Goal: Task Accomplishment & Management: Manage account settings

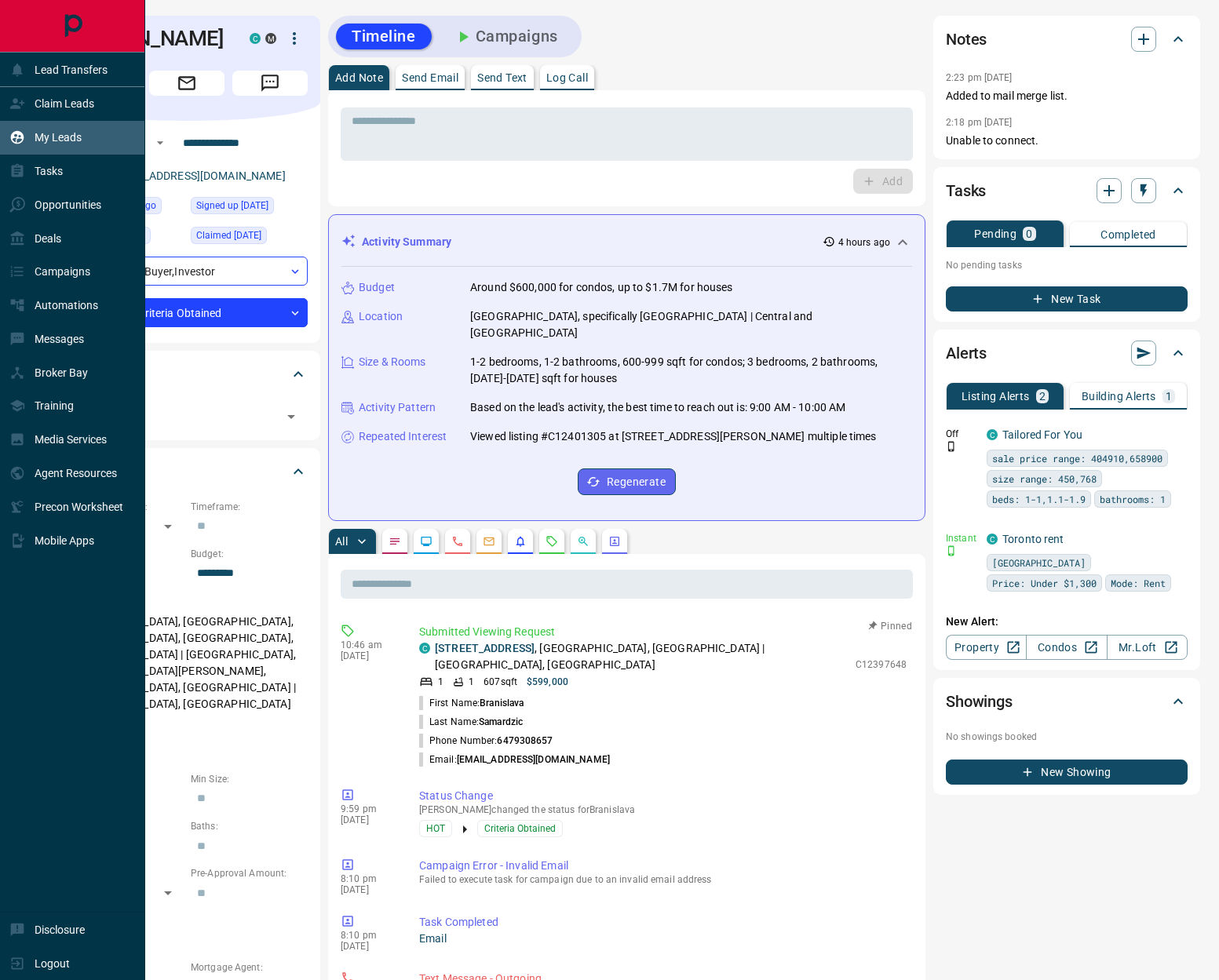
click at [60, 139] on p "My Leads" at bounding box center [58, 138] width 47 height 13
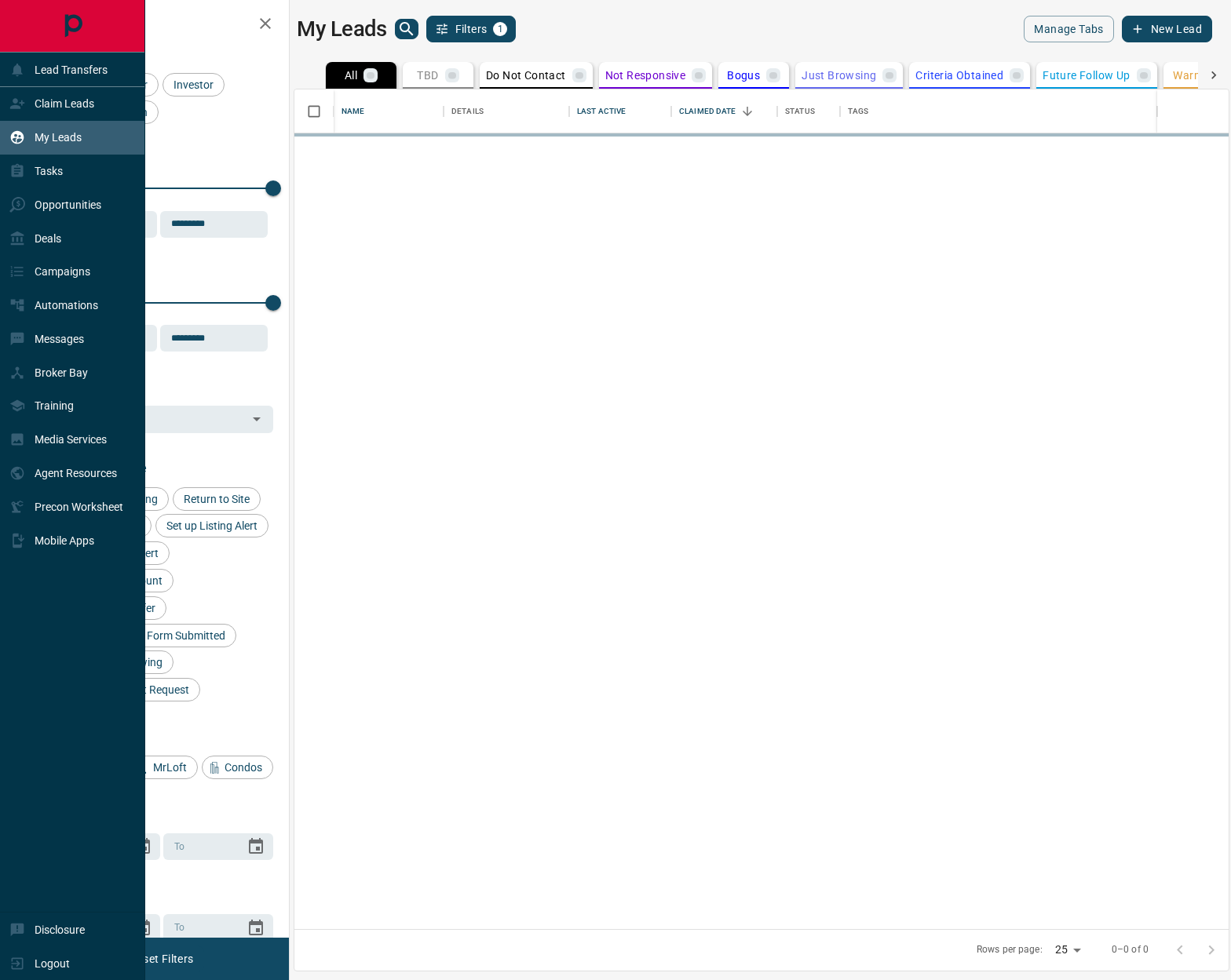
scroll to position [828, 922]
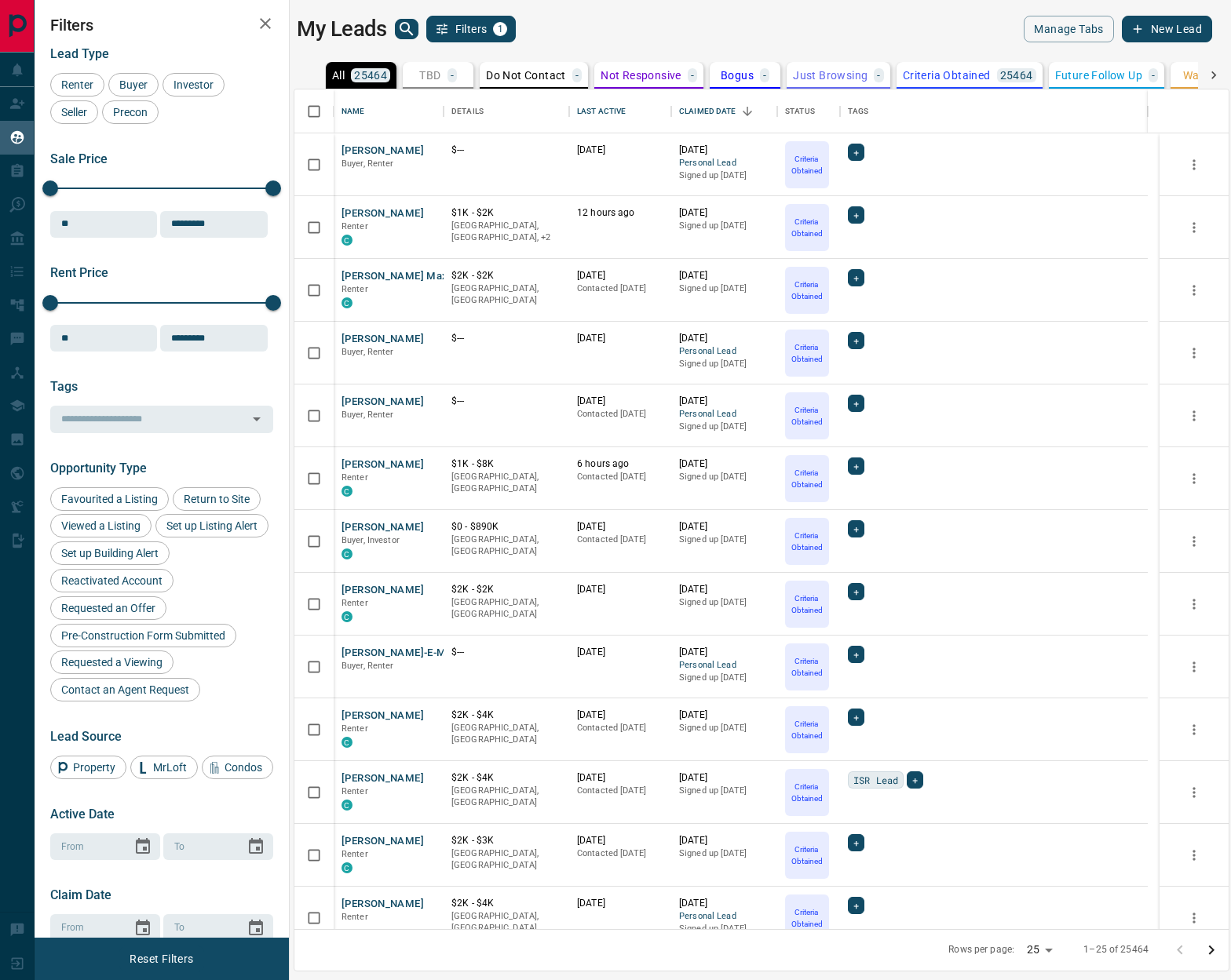
click at [1059, 77] on icon at bounding box center [1213, 75] width 5 height 8
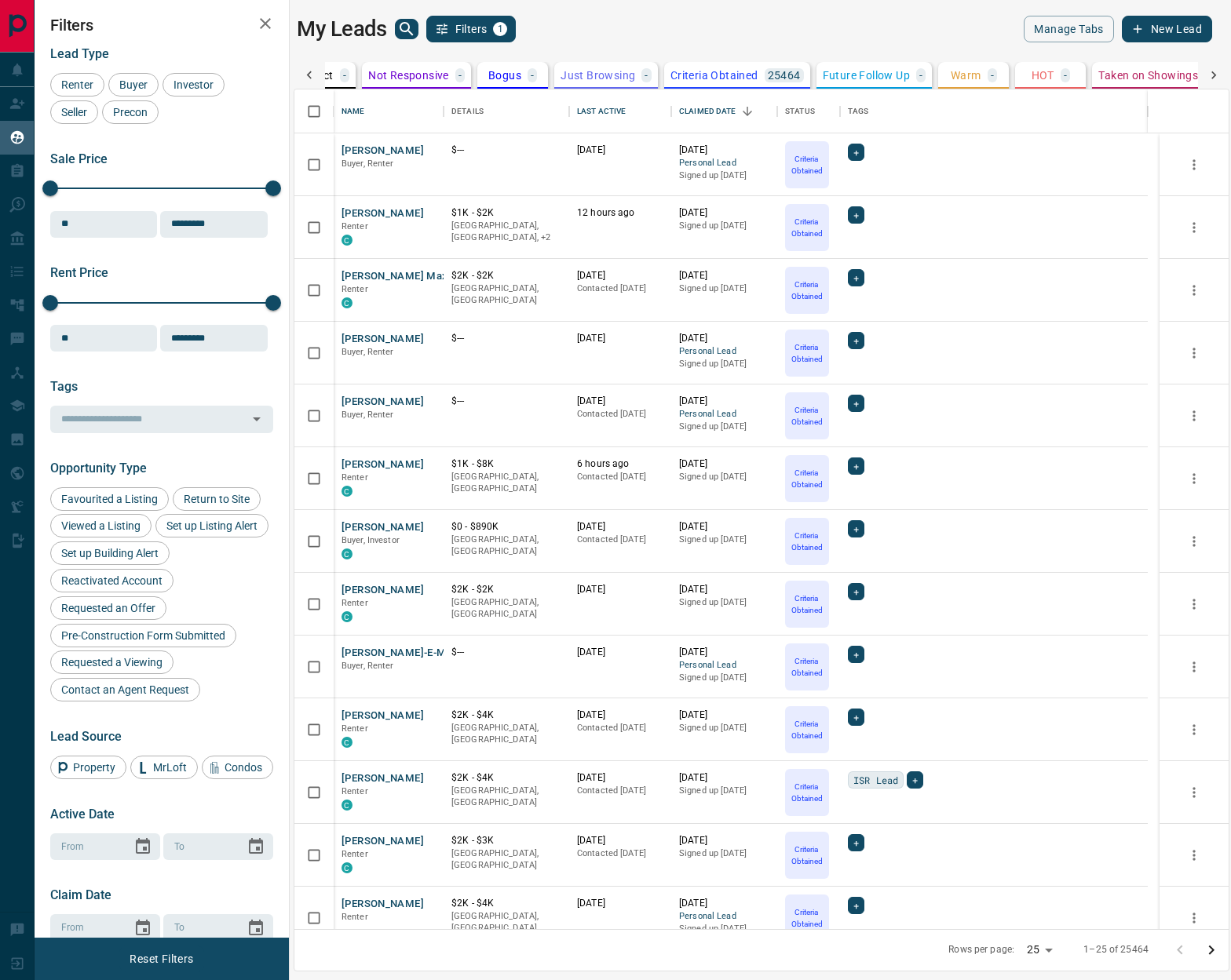
scroll to position [0, 452]
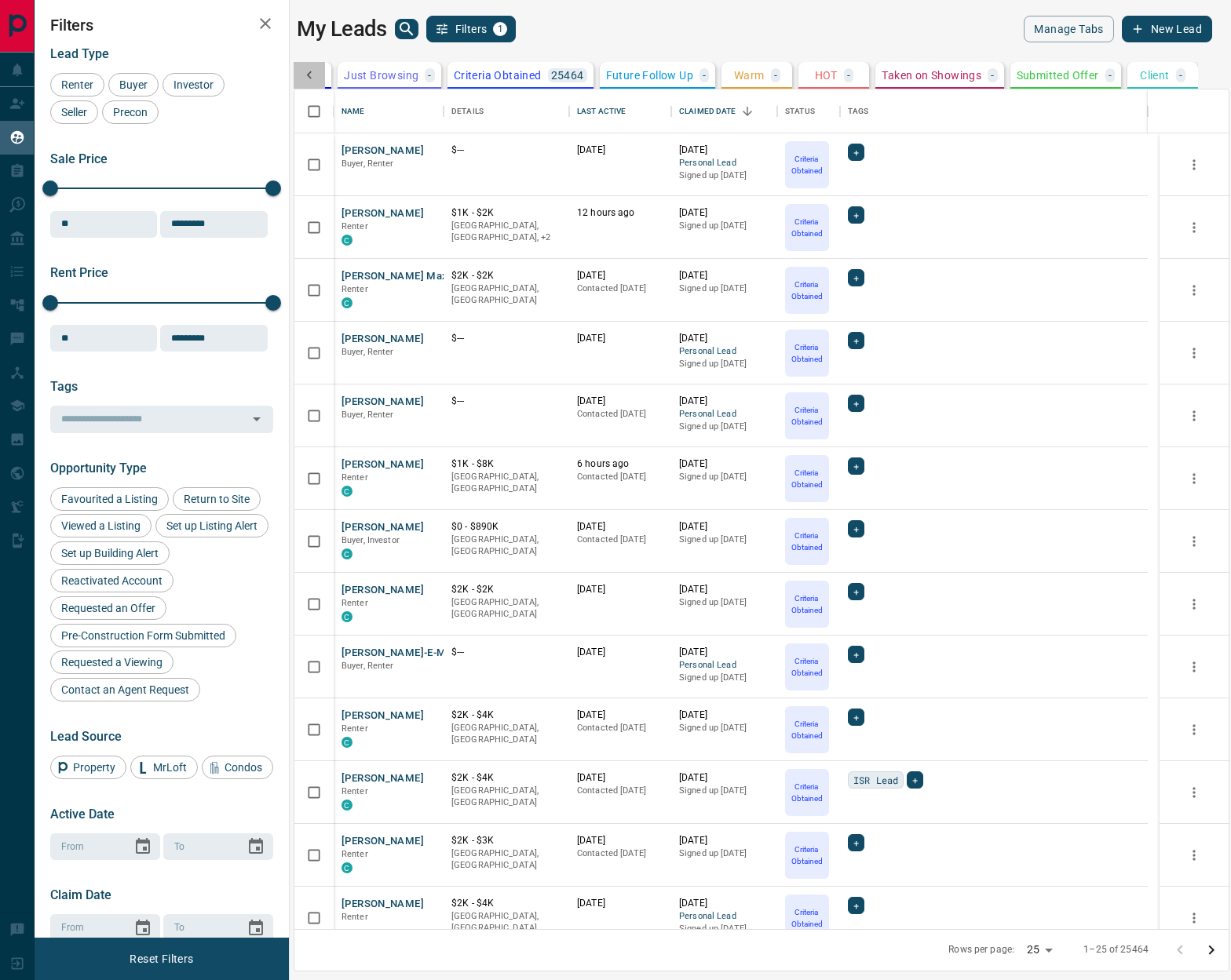
click at [311, 73] on icon at bounding box center [309, 74] width 16 height 16
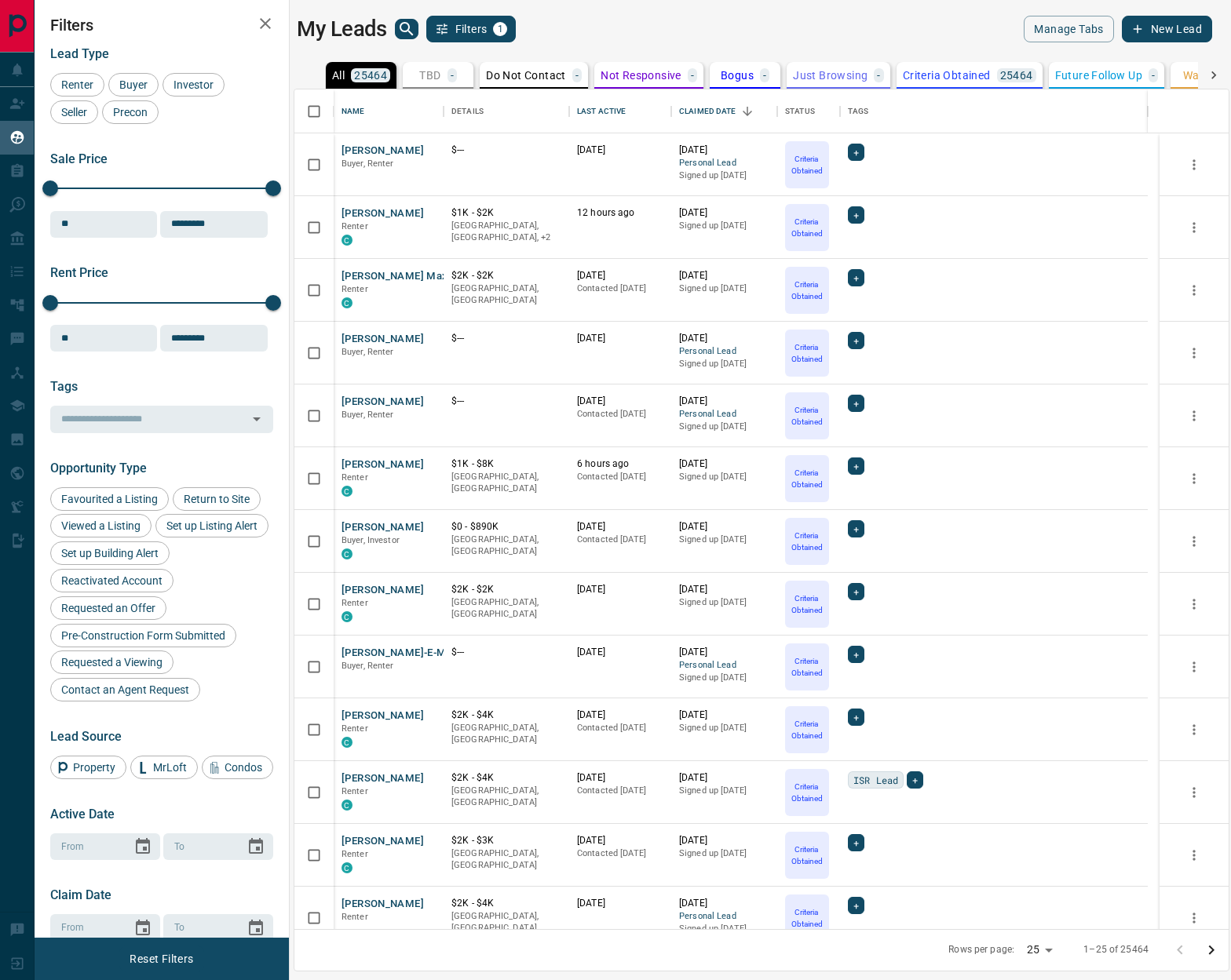
scroll to position [184, 0]
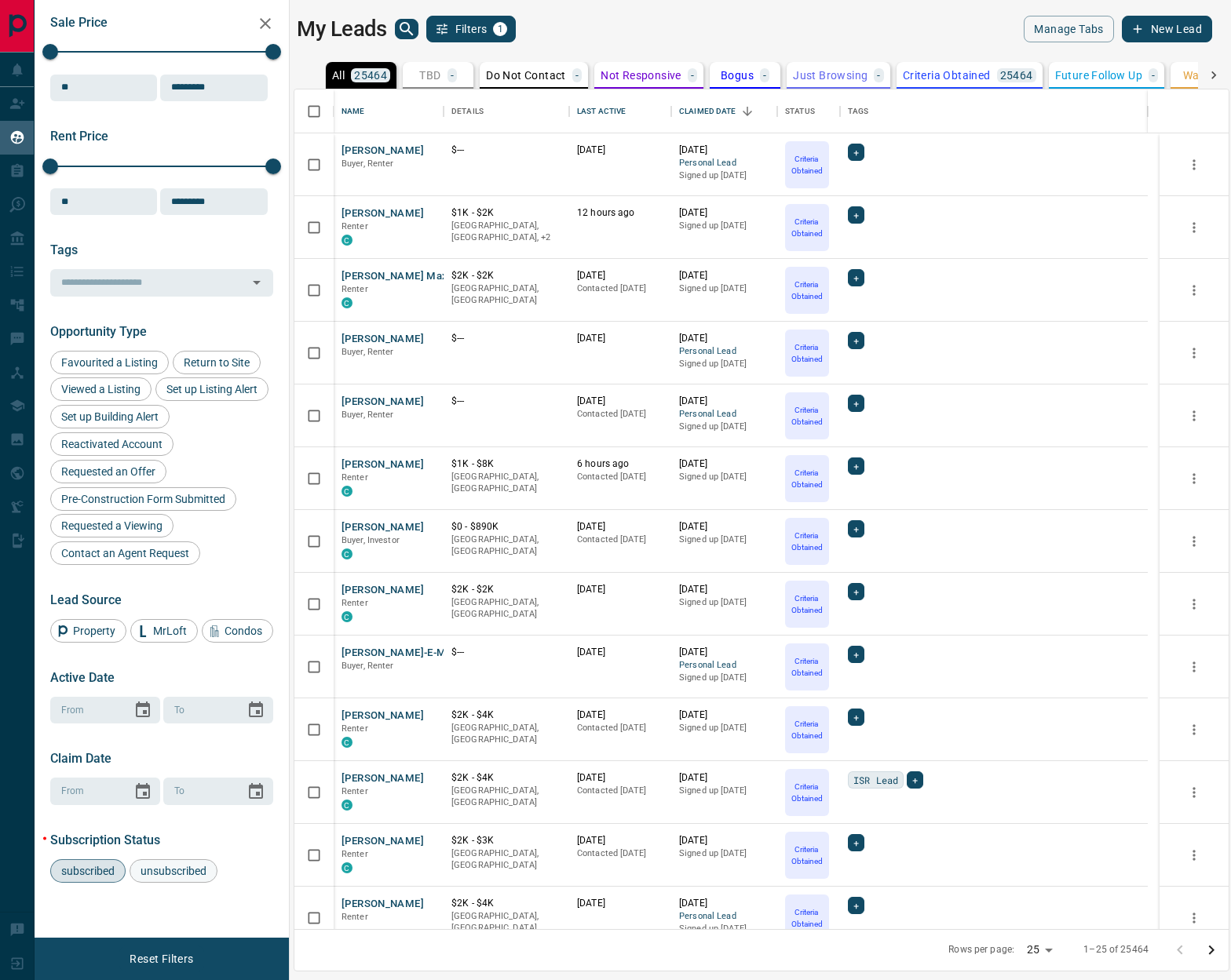
click at [182, 851] on span "unsubscribed" at bounding box center [174, 871] width 77 height 13
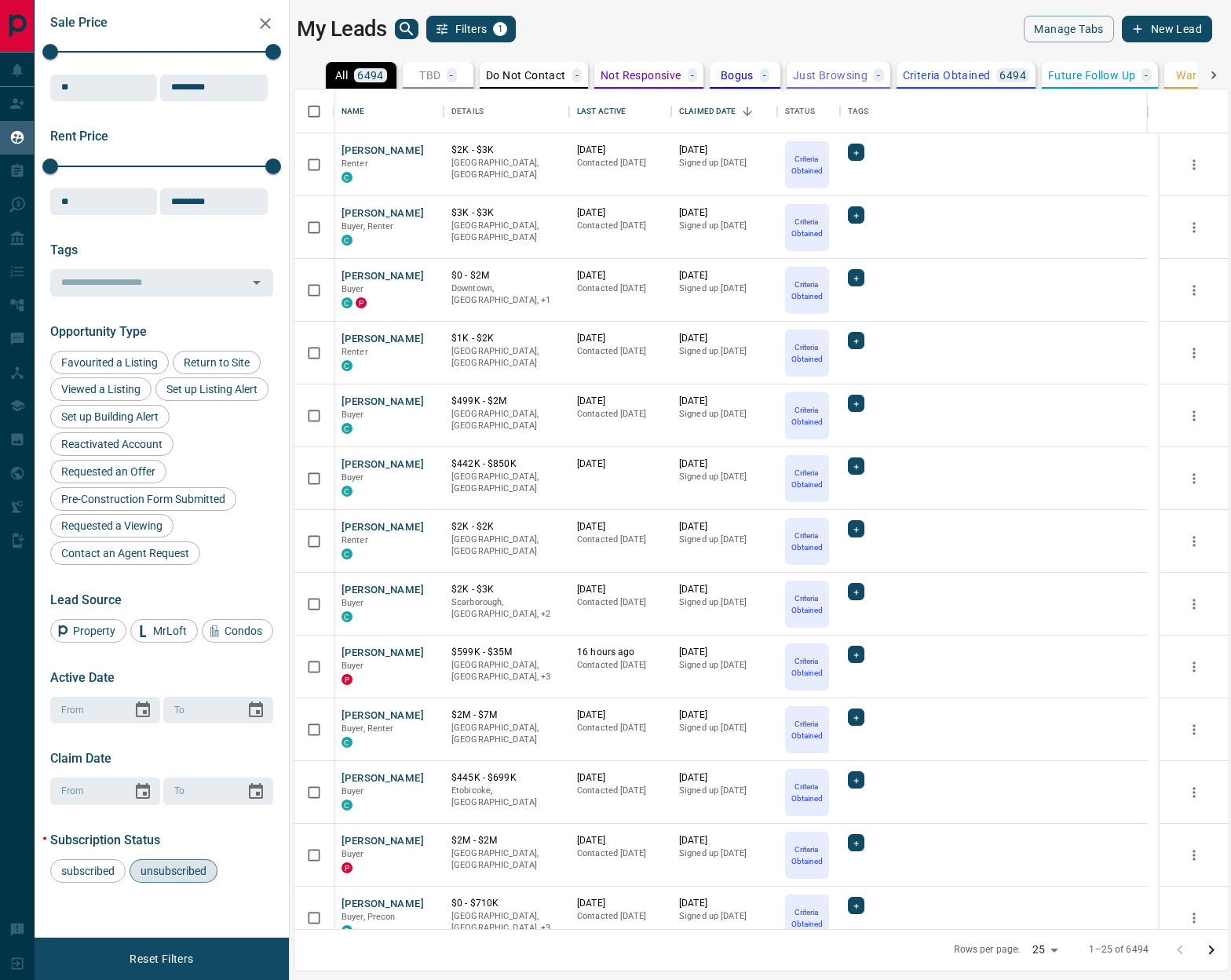
click at [1059, 74] on icon at bounding box center [1213, 74] width 16 height 16
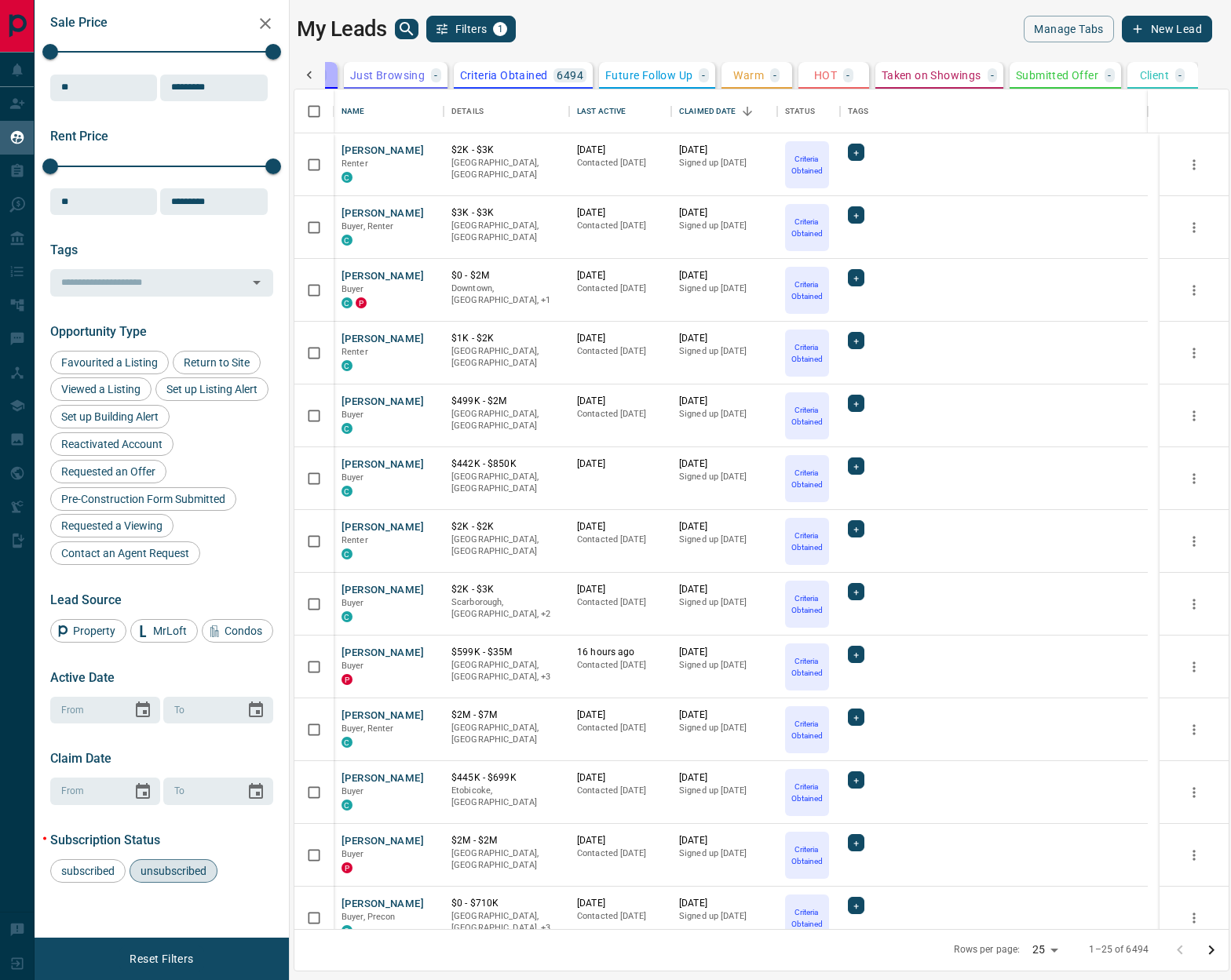
click at [331, 71] on button "Bogus -" at bounding box center [301, 74] width 71 height 27
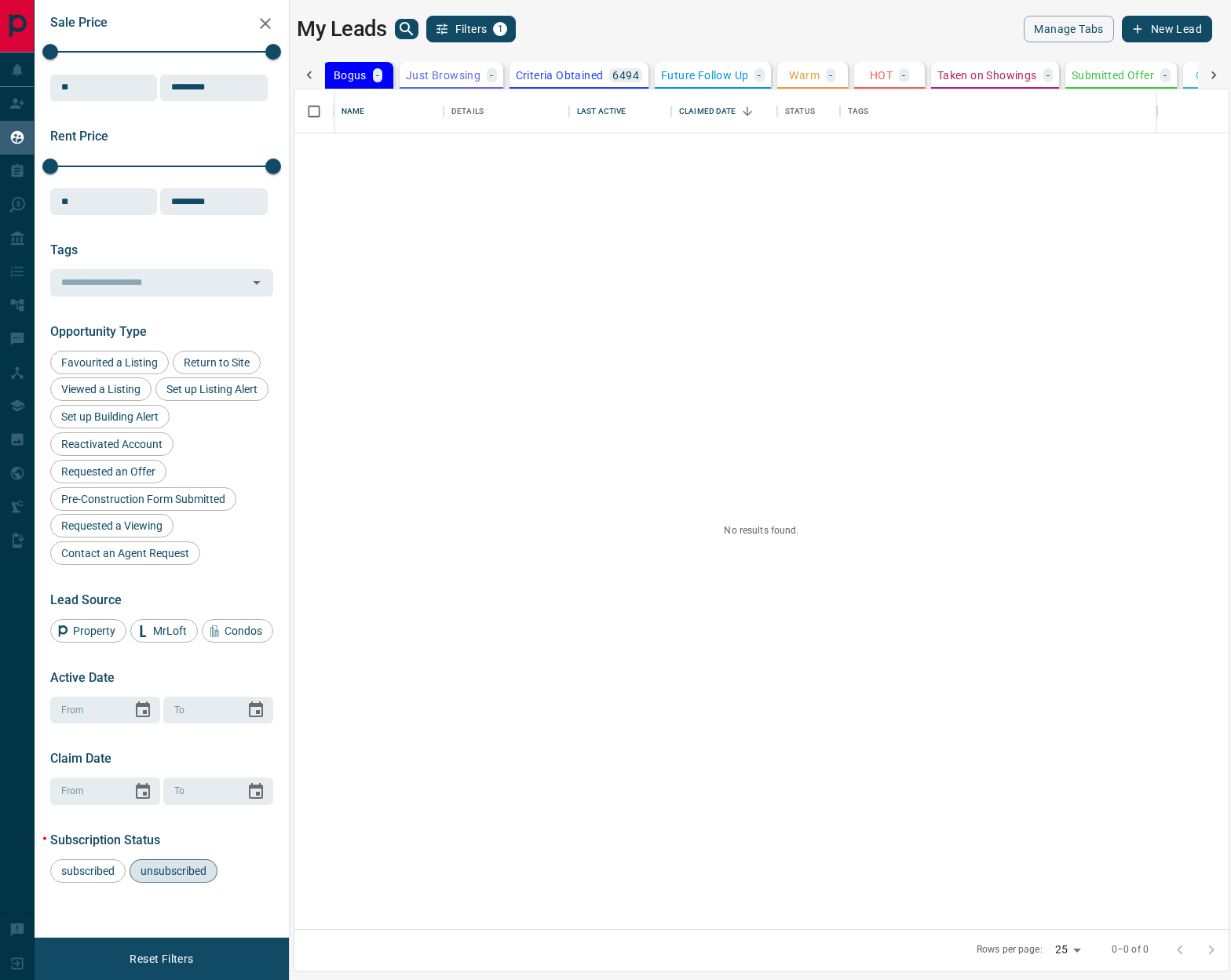
scroll to position [0, 386]
click at [311, 75] on icon at bounding box center [309, 74] width 16 height 16
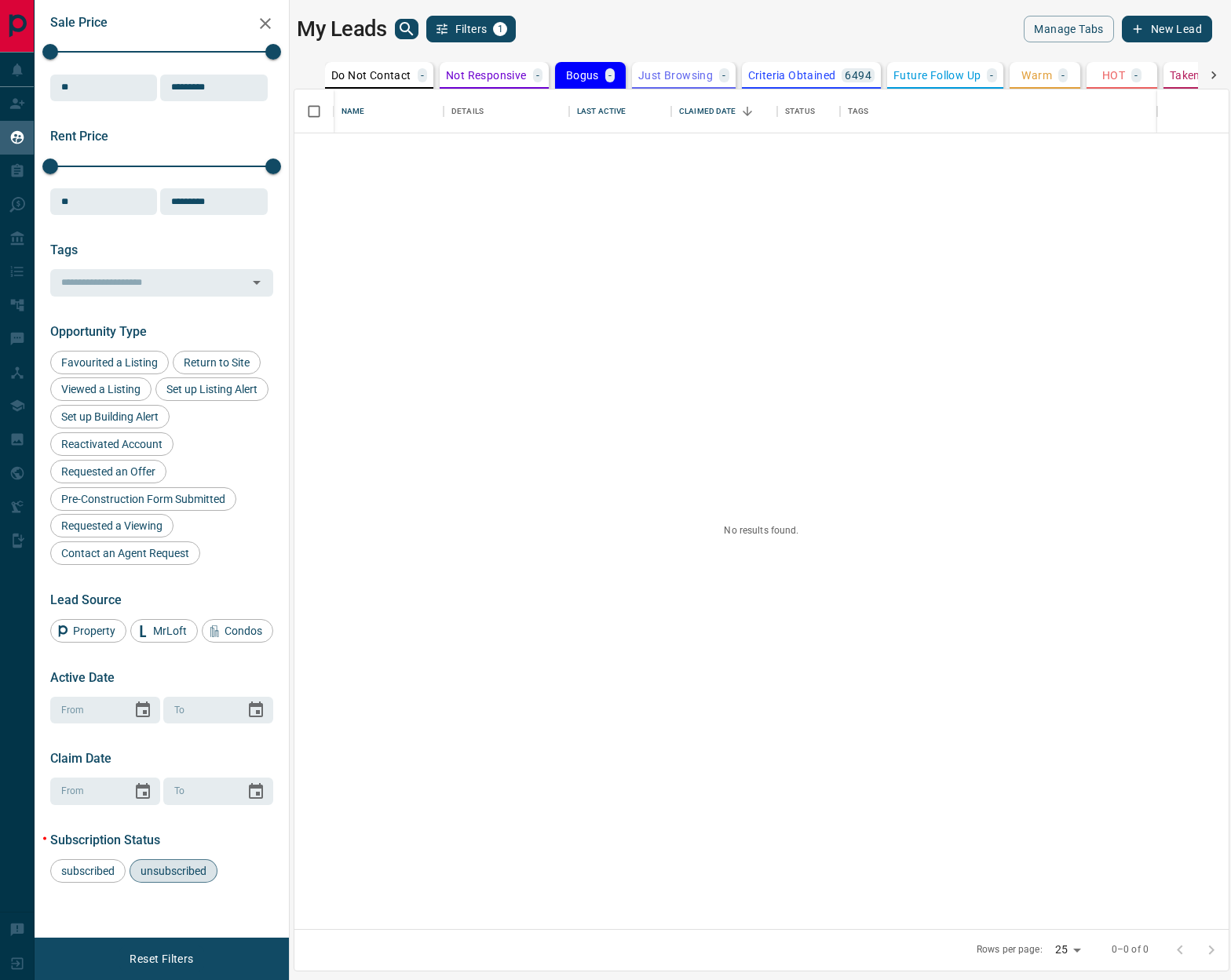
scroll to position [0, 0]
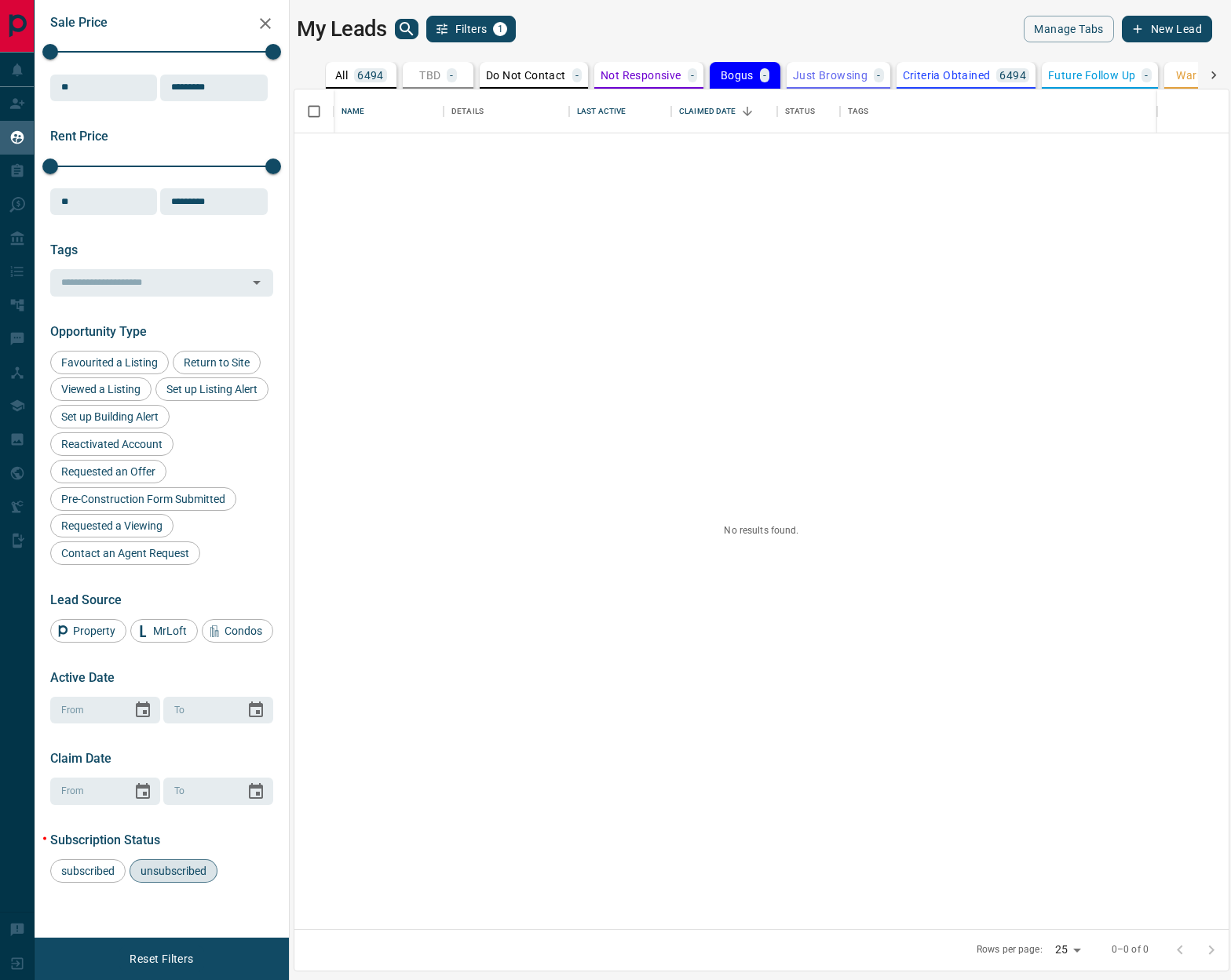
click at [367, 79] on p "6494" at bounding box center [370, 75] width 27 height 11
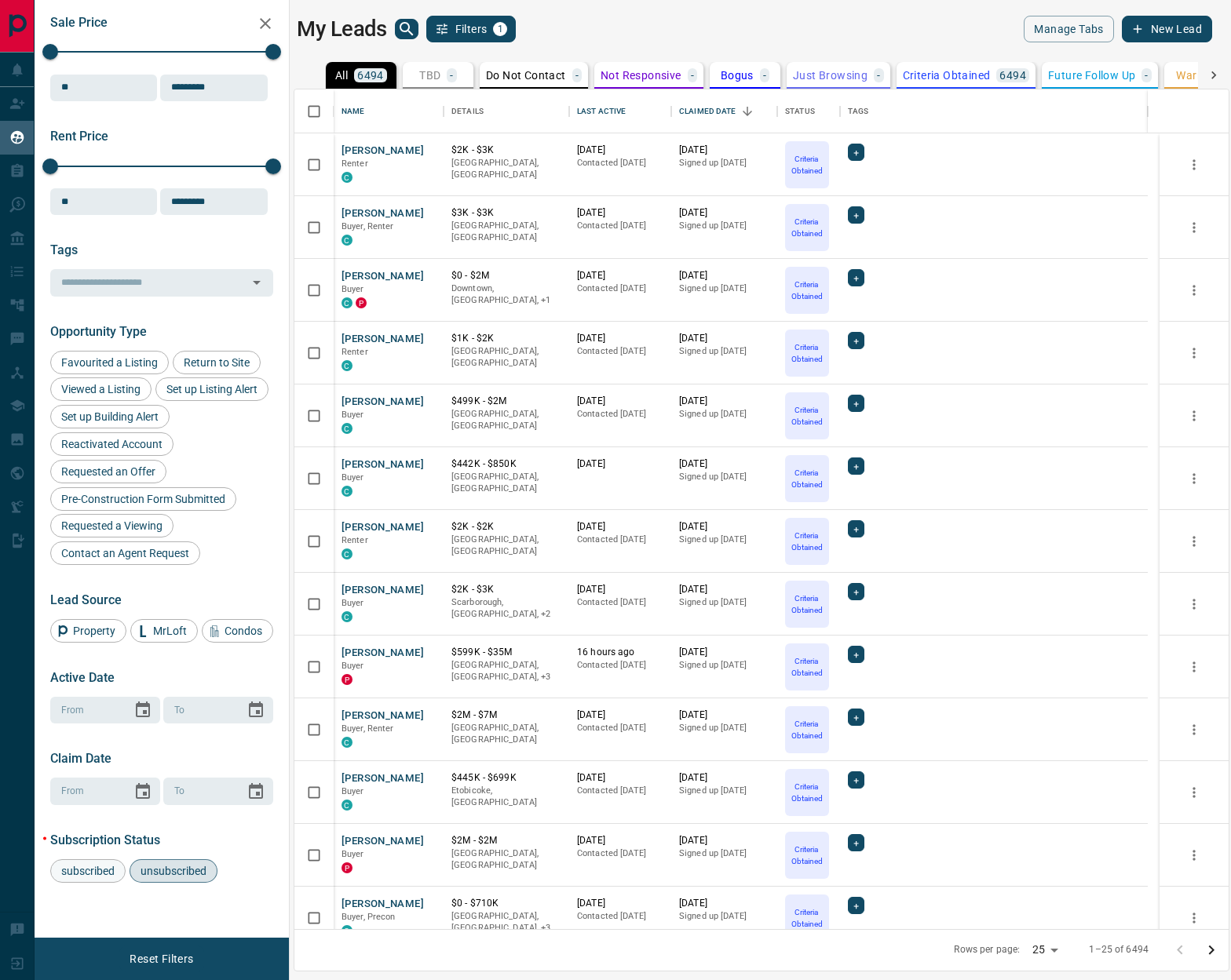
click at [99, 851] on div "subscribed" at bounding box center [88, 871] width 75 height 24
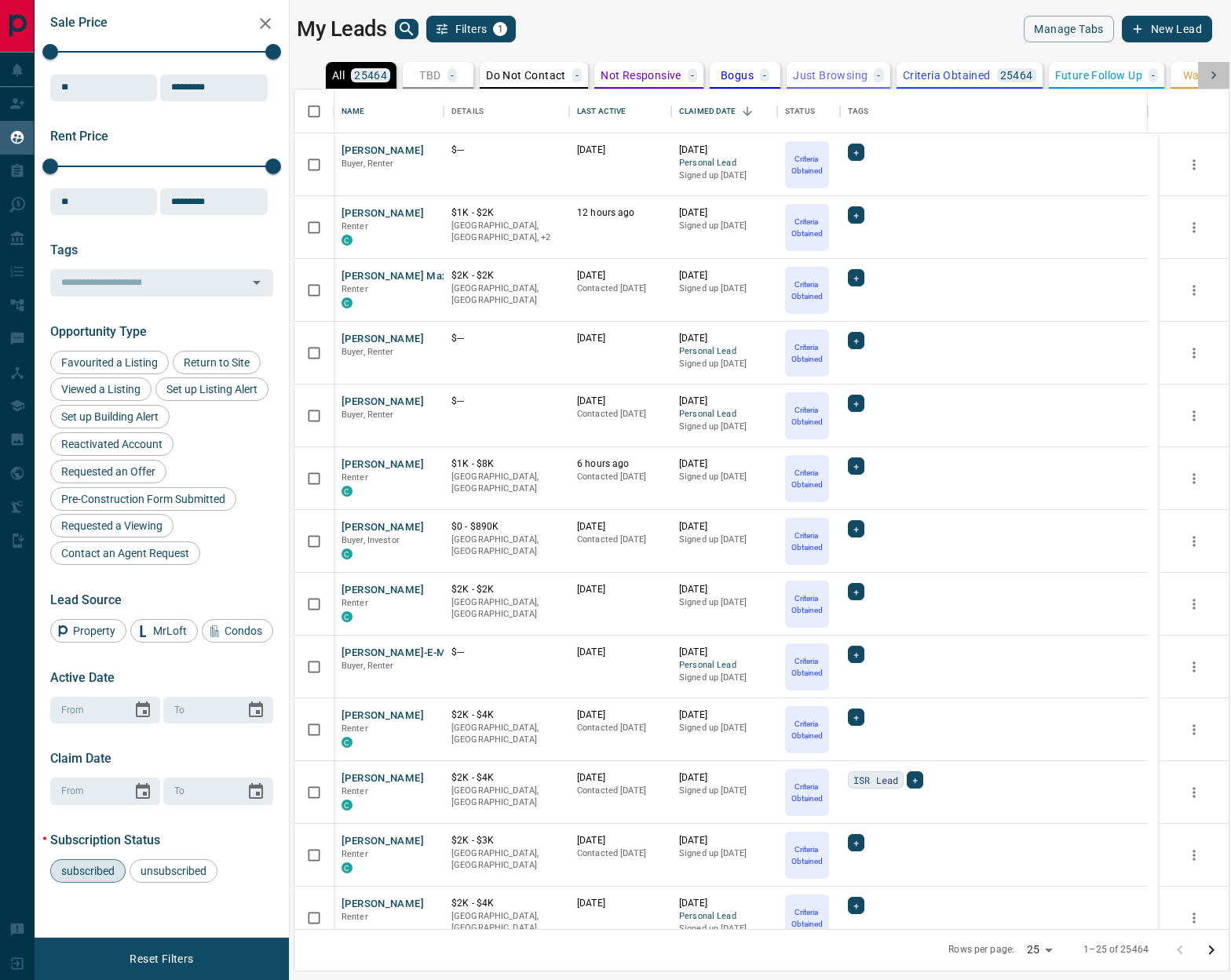
click at [1059, 76] on icon at bounding box center [1213, 74] width 16 height 16
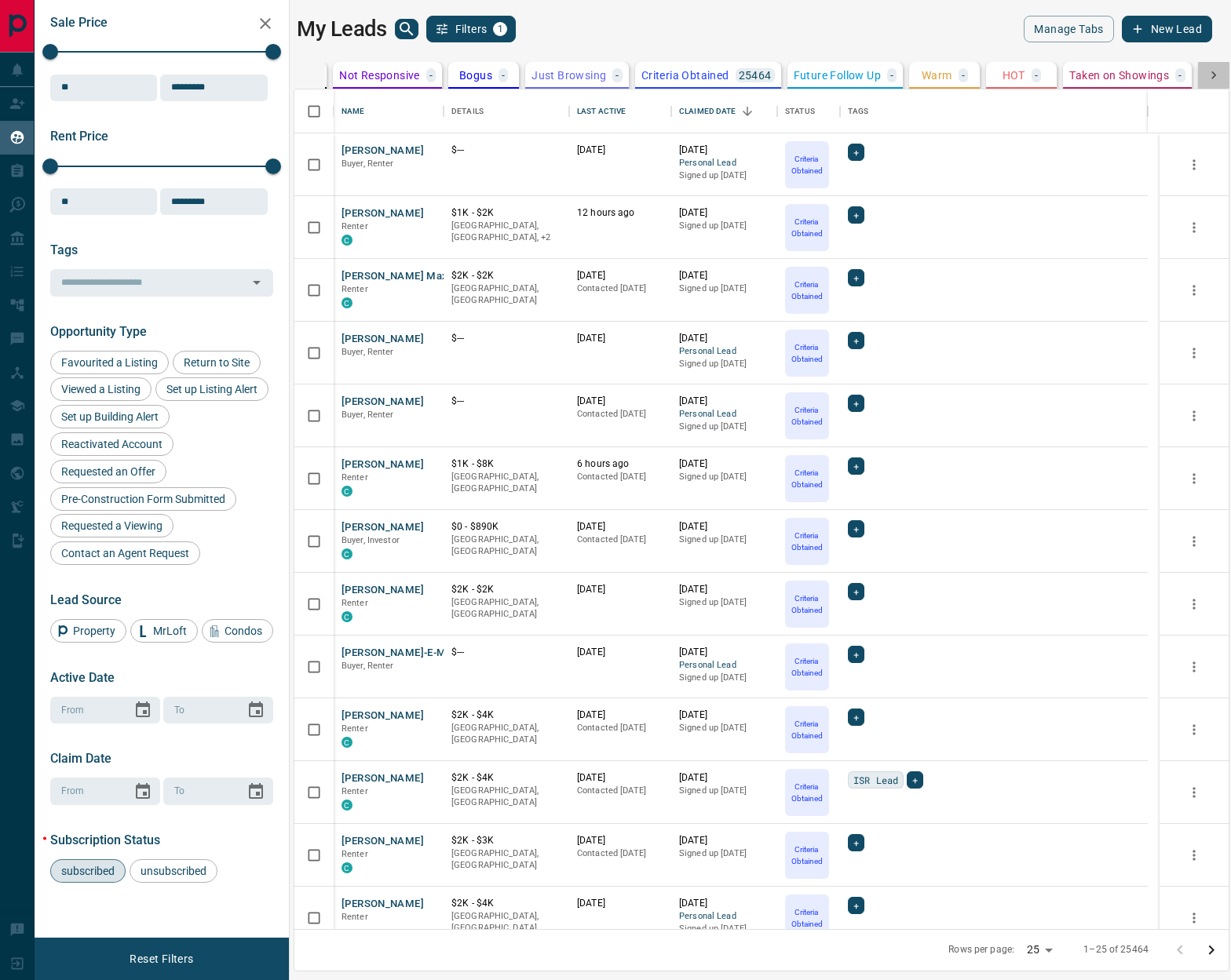
scroll to position [0, 452]
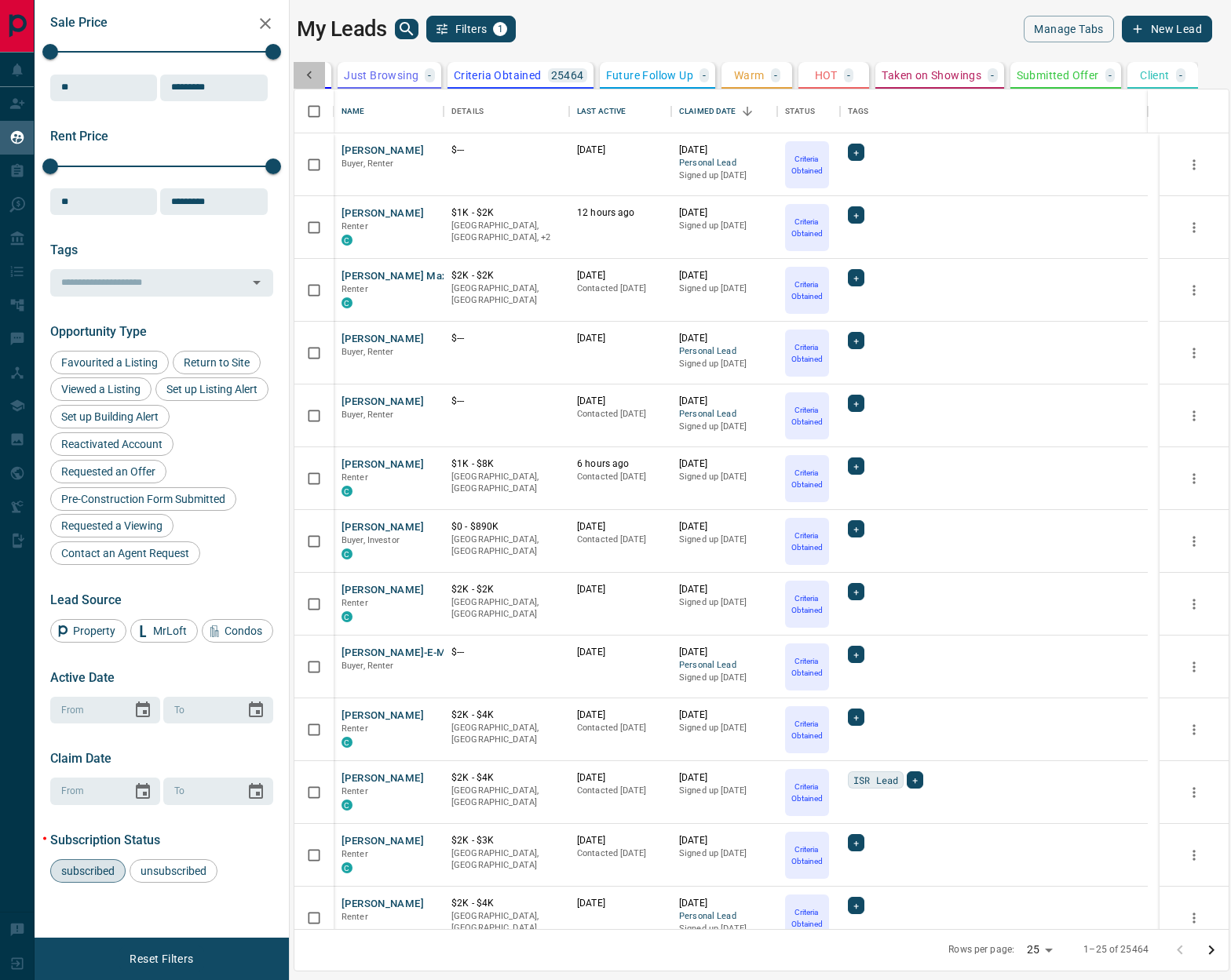
click at [311, 75] on icon at bounding box center [309, 74] width 16 height 16
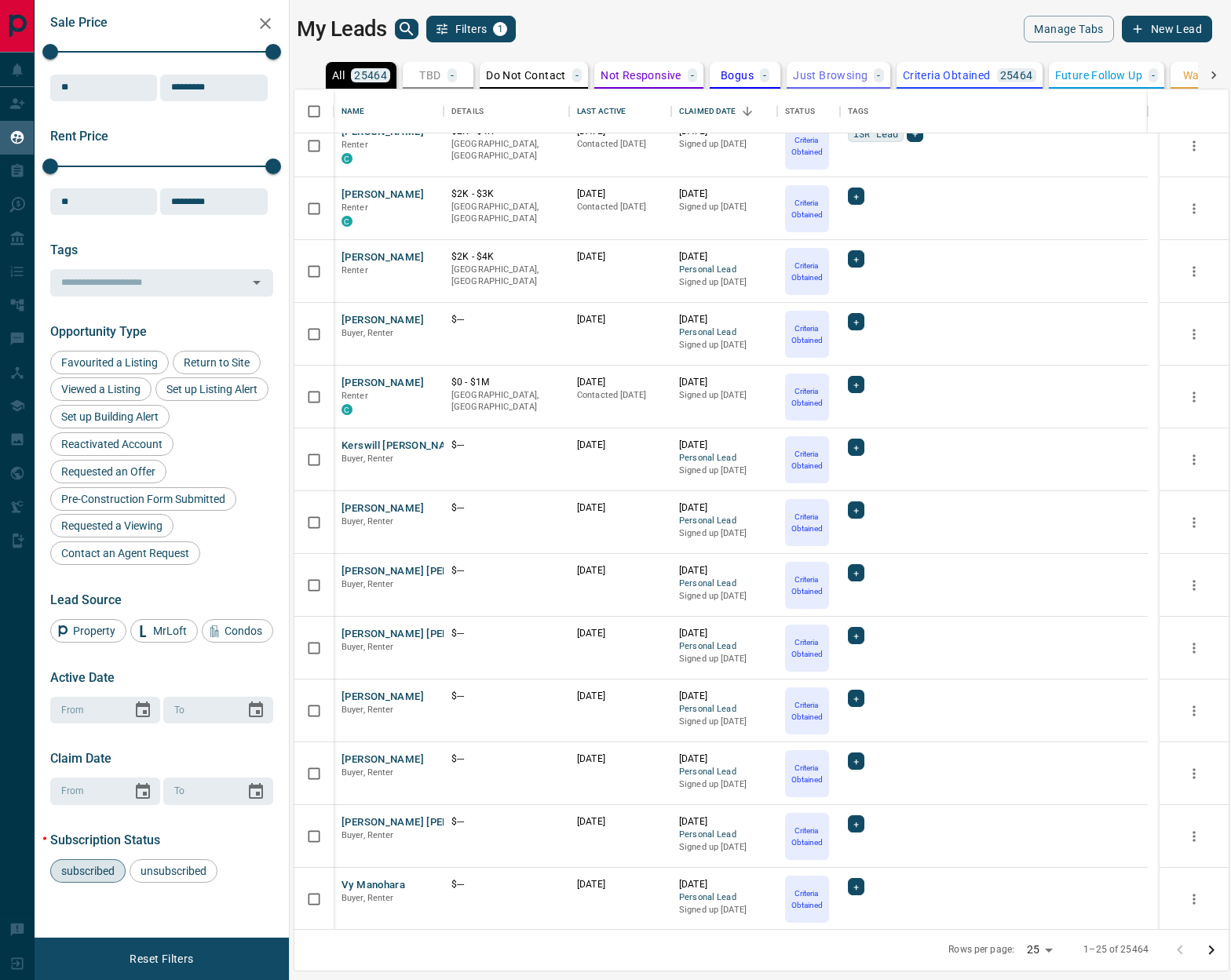
scroll to position [0, 0]
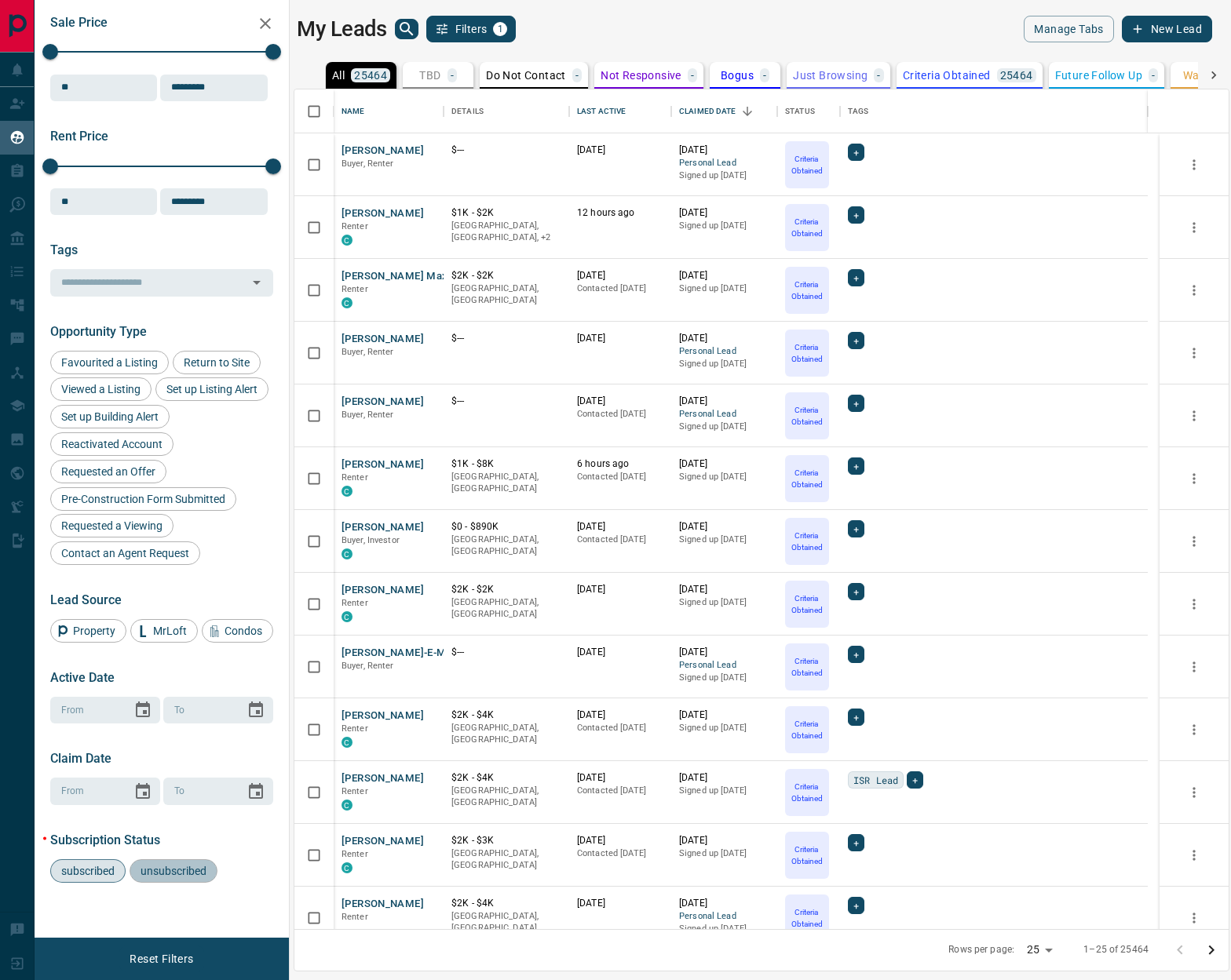
click at [191, 851] on span "unsubscribed" at bounding box center [174, 871] width 77 height 13
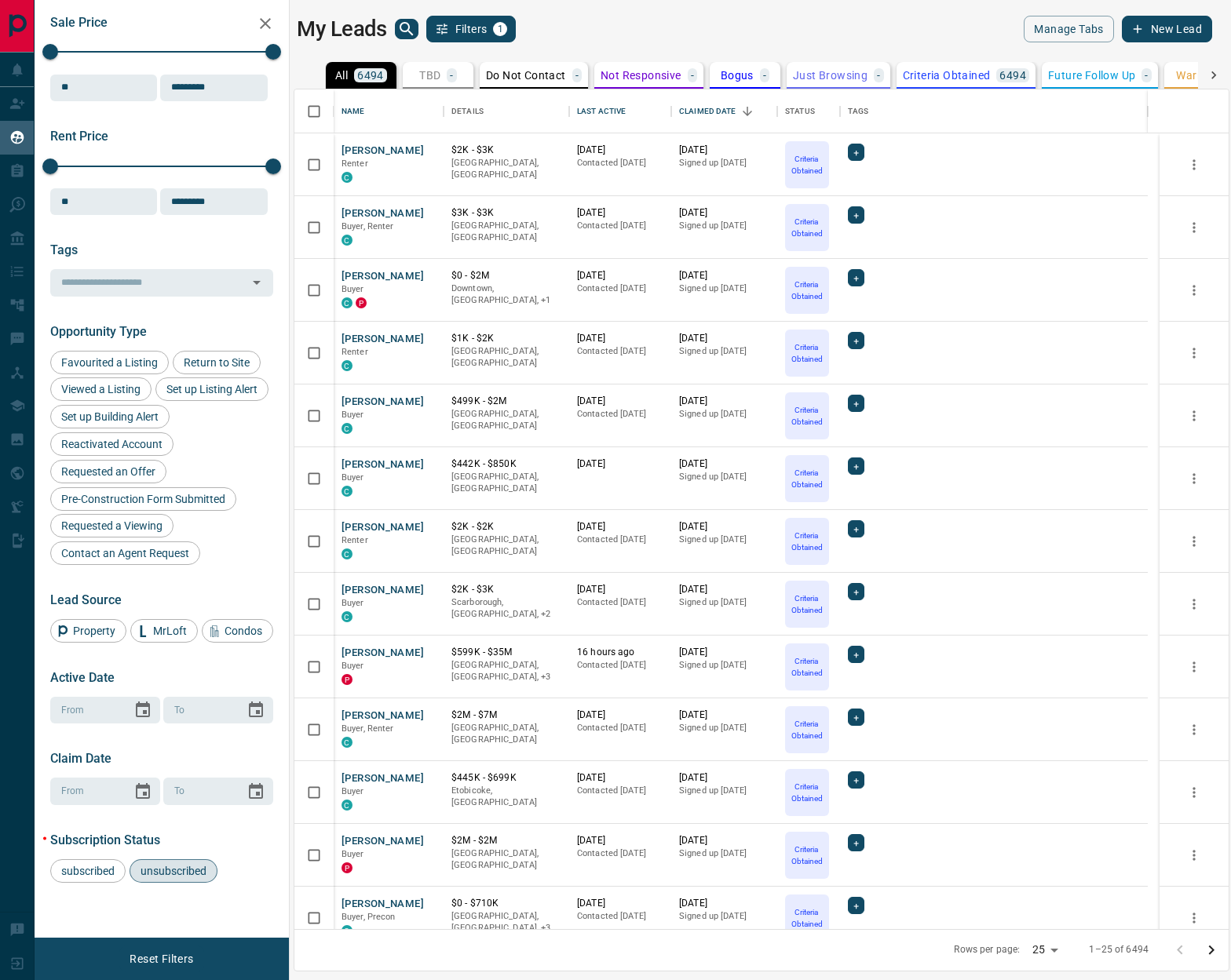
click at [1059, 73] on icon at bounding box center [1213, 74] width 16 height 16
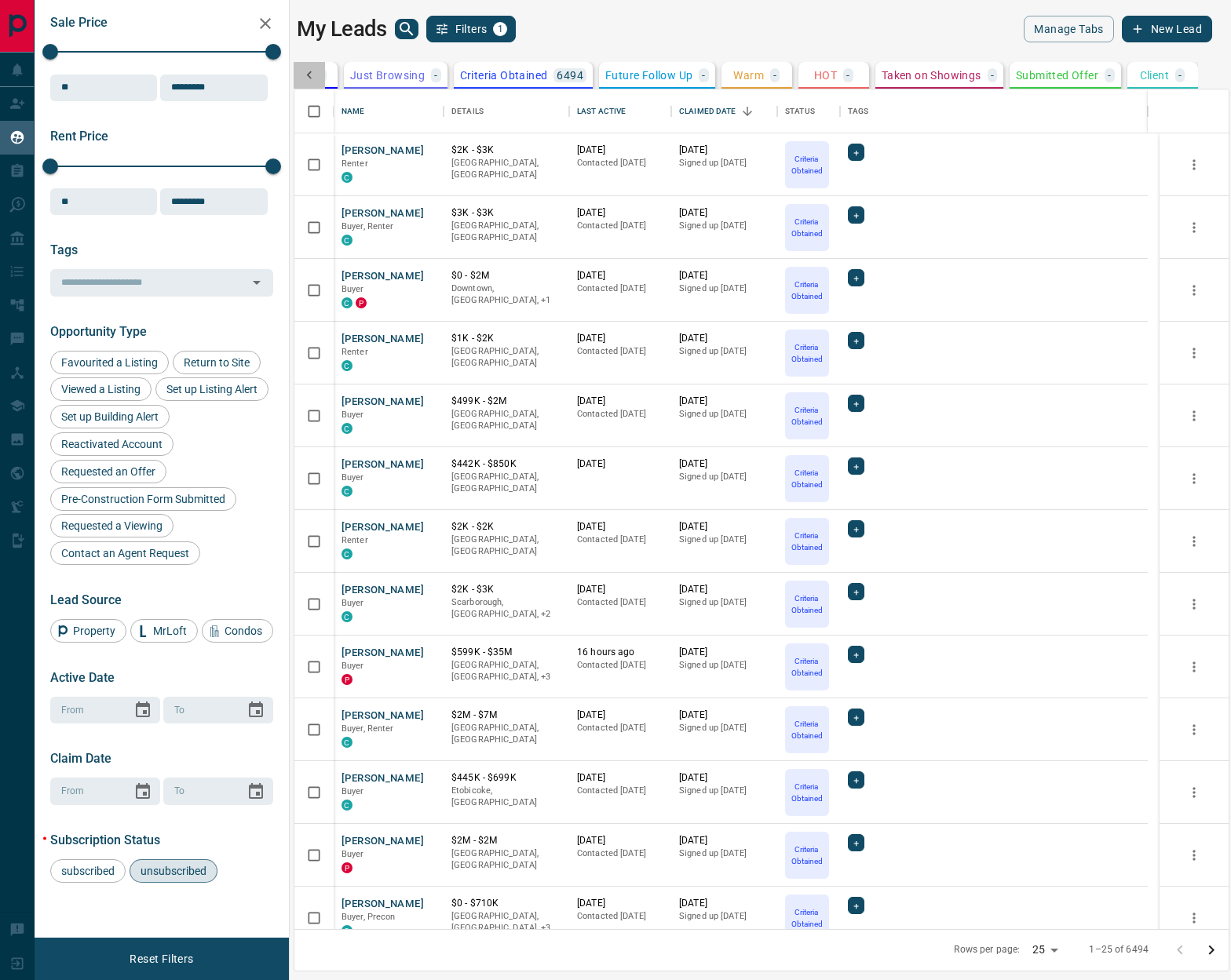
click at [313, 77] on icon at bounding box center [309, 74] width 16 height 16
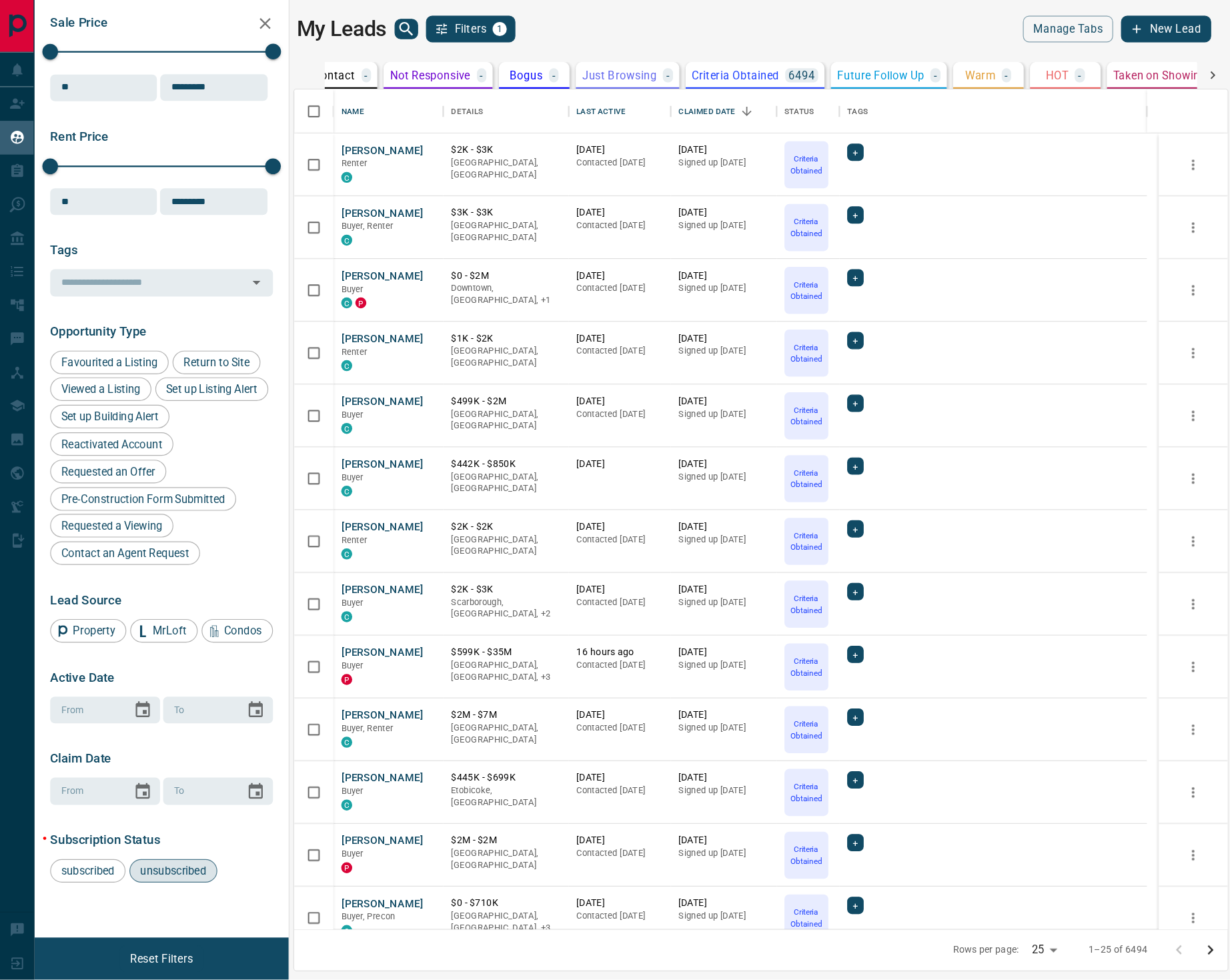
scroll to position [0, 0]
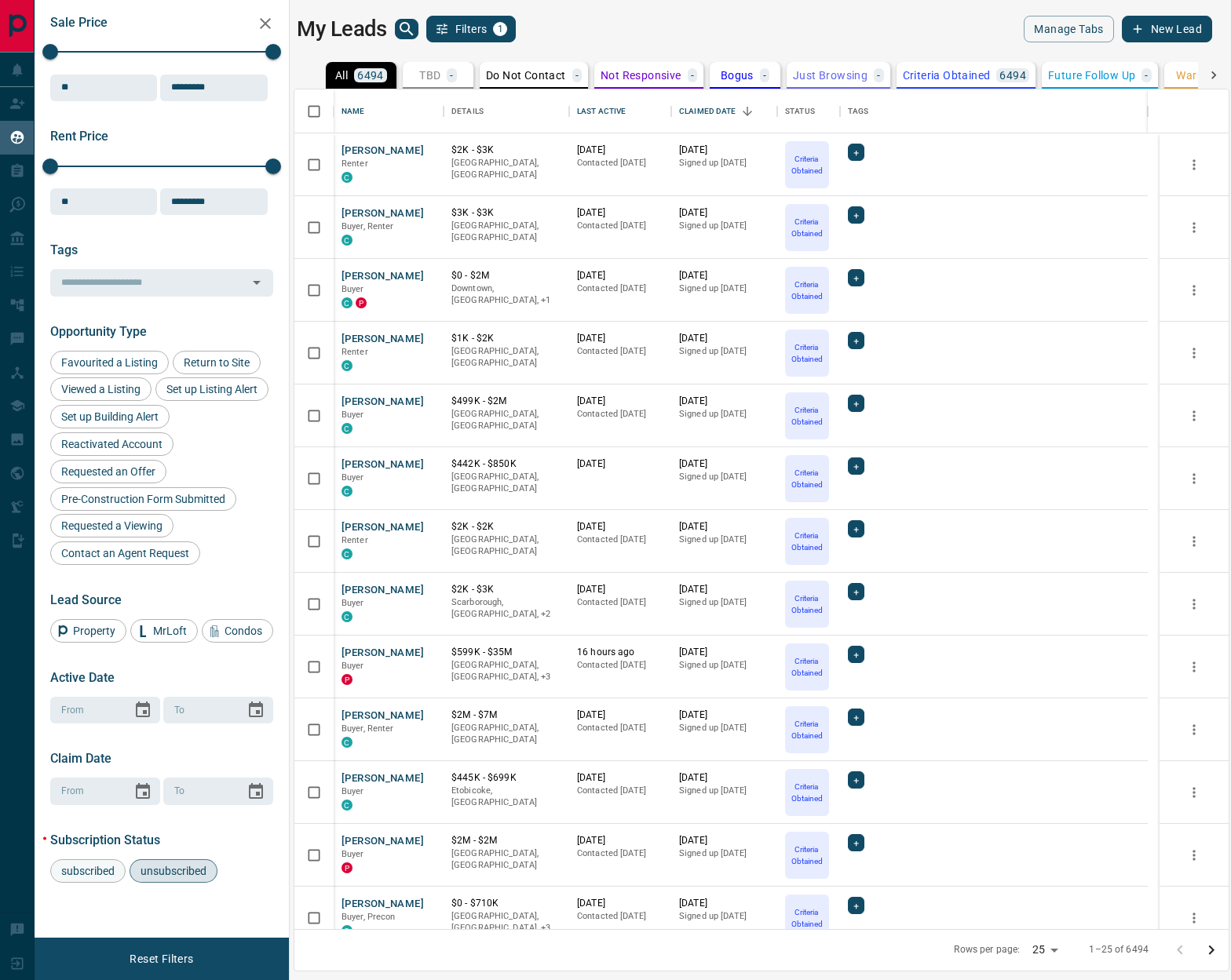
click at [96, 851] on span "subscribed" at bounding box center [88, 871] width 64 height 13
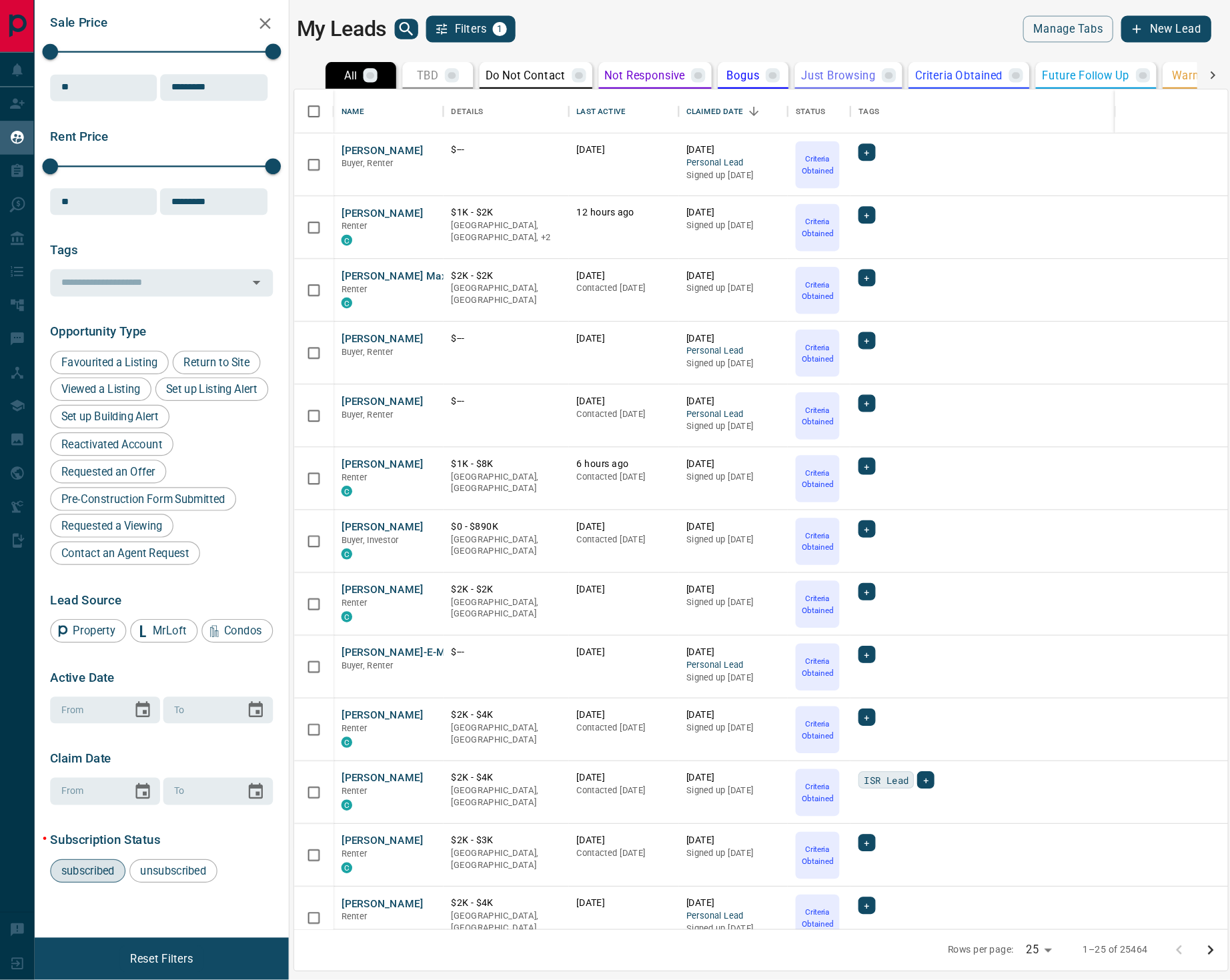
scroll to position [849, 967]
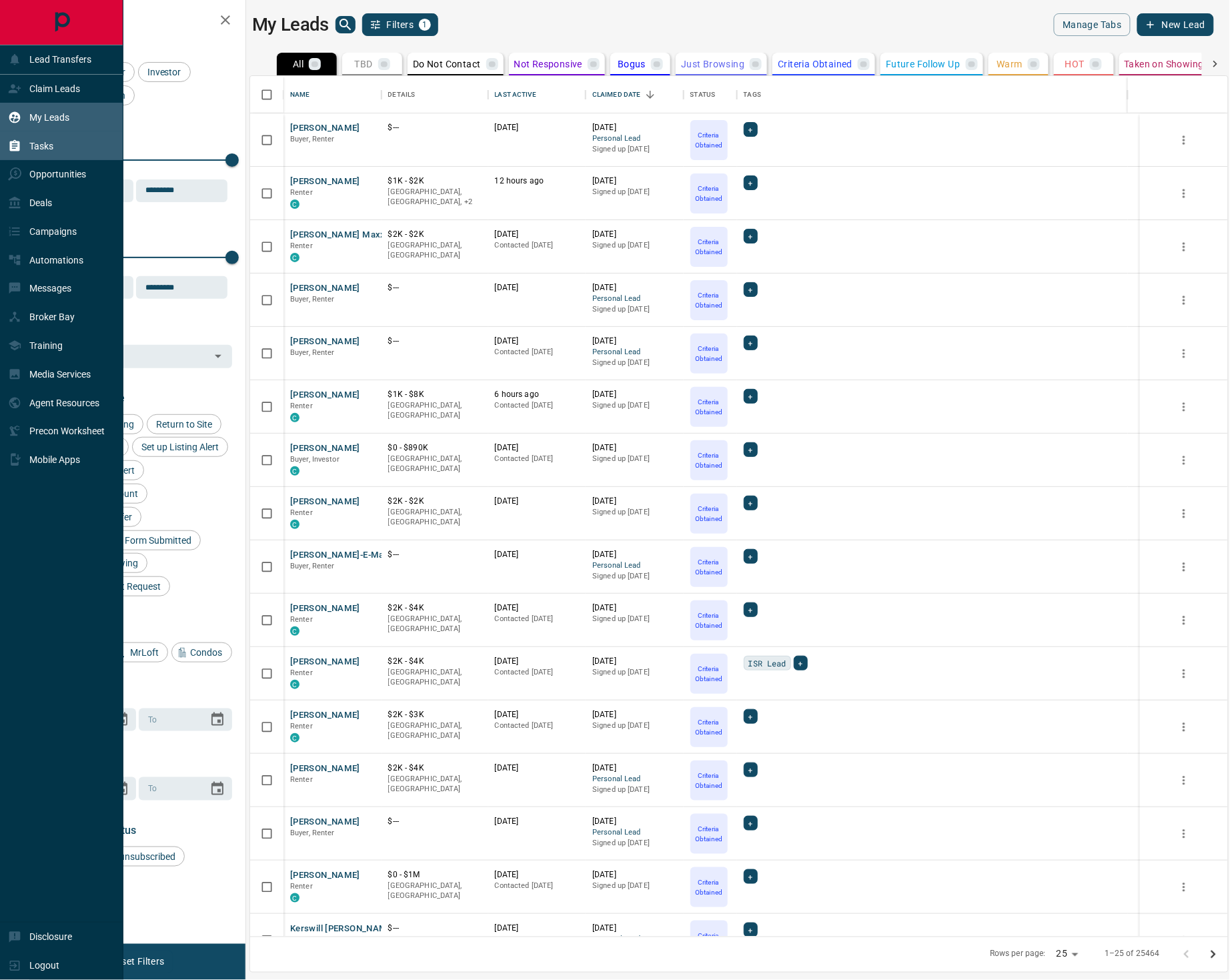
drag, startPoint x: 48, startPoint y: 149, endPoint x: 54, endPoint y: 150, distance: 6.1
click at [48, 150] on p "Tasks" at bounding box center [41, 146] width 24 height 11
